Goal: Information Seeking & Learning: Understand process/instructions

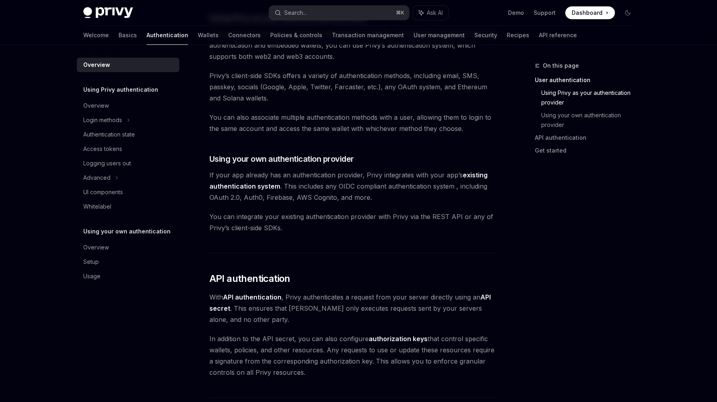
scroll to position [313, 0]
click at [247, 184] on link "existing authentication system" at bounding box center [348, 180] width 278 height 20
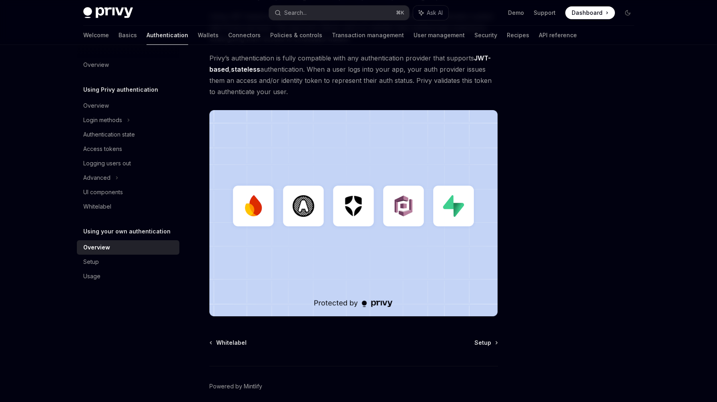
scroll to position [135, 0]
click at [481, 342] on span "Setup" at bounding box center [482, 342] width 17 height 8
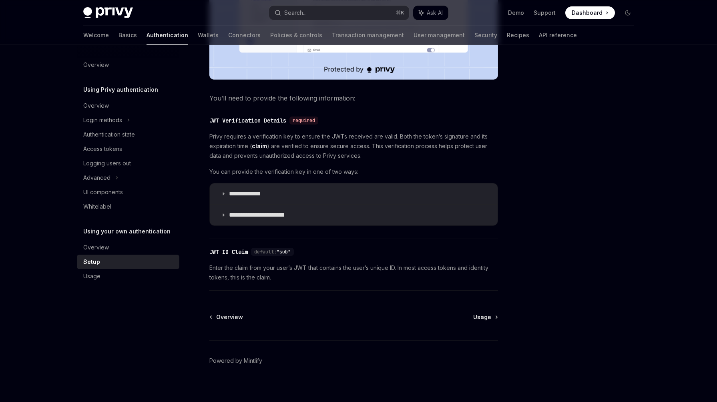
scroll to position [347, 0]
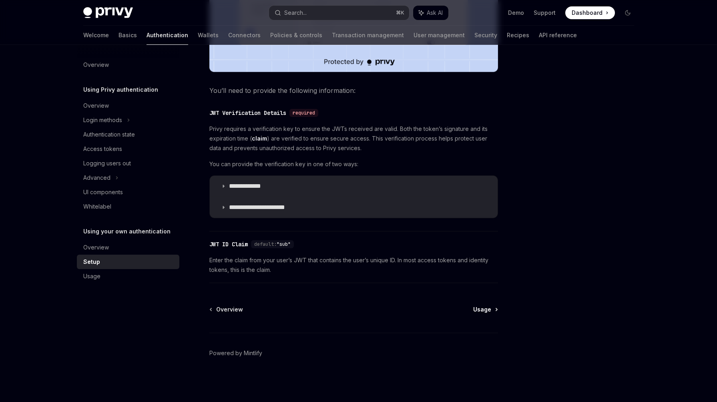
click at [485, 308] on span "Usage" at bounding box center [482, 309] width 18 height 8
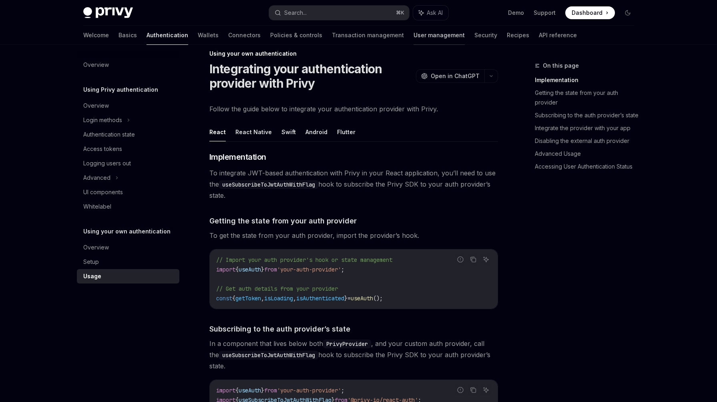
scroll to position [11, 0]
click at [263, 128] on button "React Native" at bounding box center [253, 132] width 36 height 19
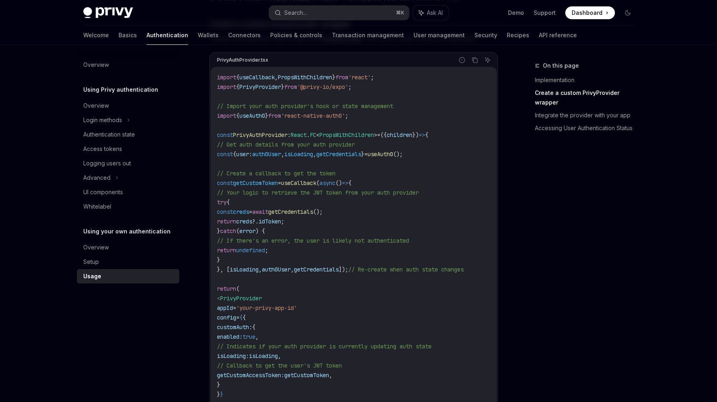
scroll to position [198, 0]
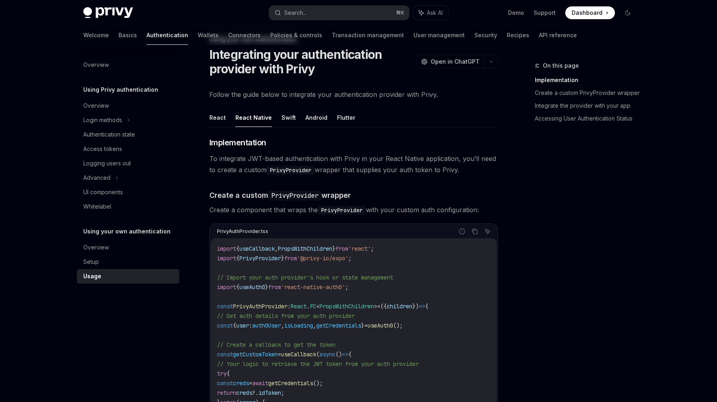
scroll to position [11, 0]
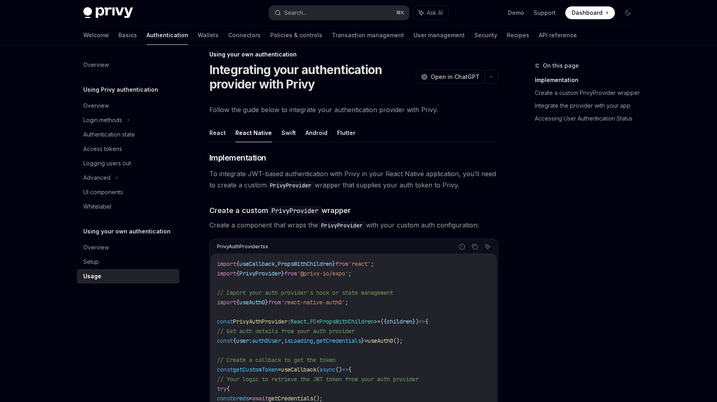
type textarea "*"
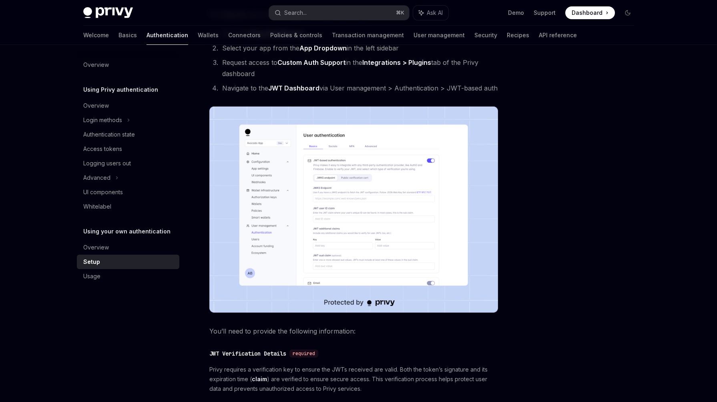
scroll to position [52, 0]
